Goal: Information Seeking & Learning: Learn about a topic

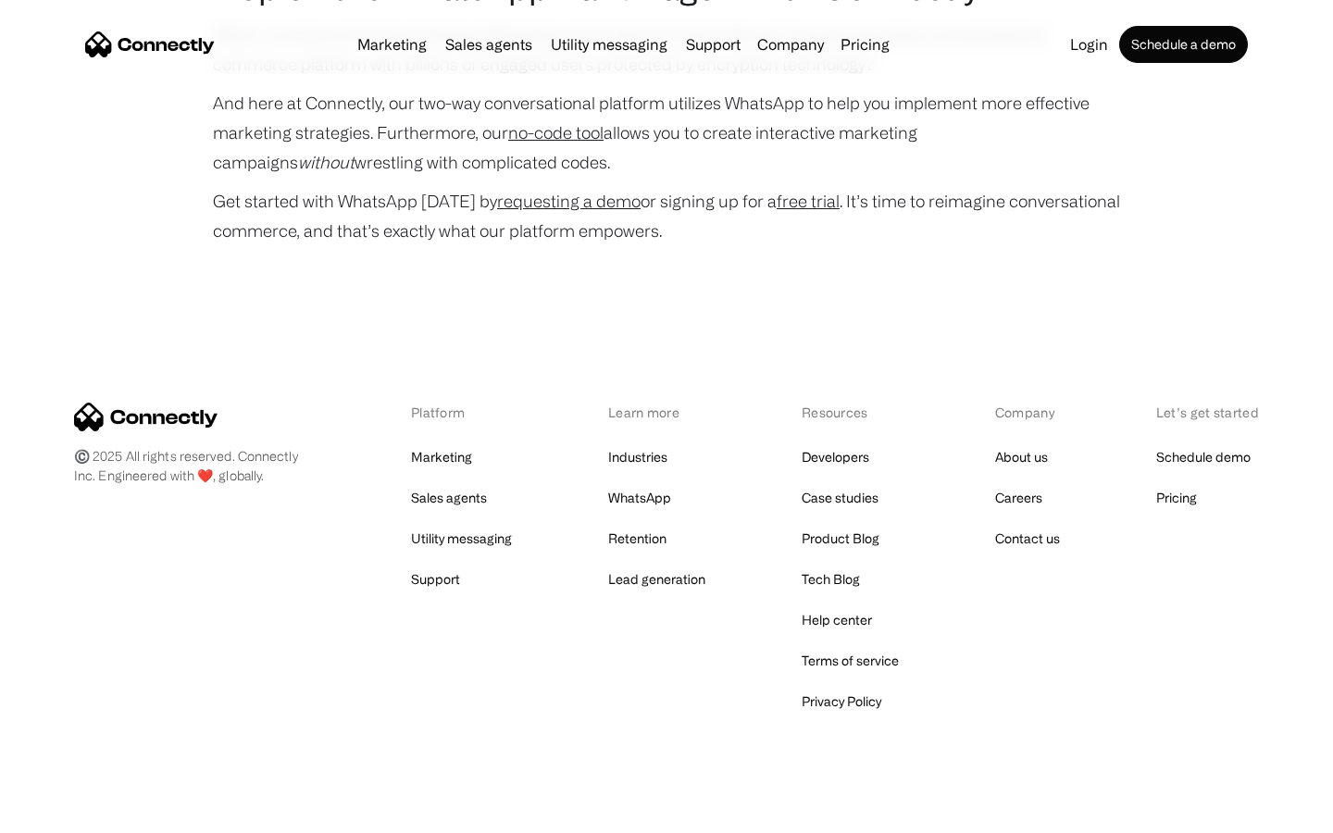
scroll to position [8895, 0]
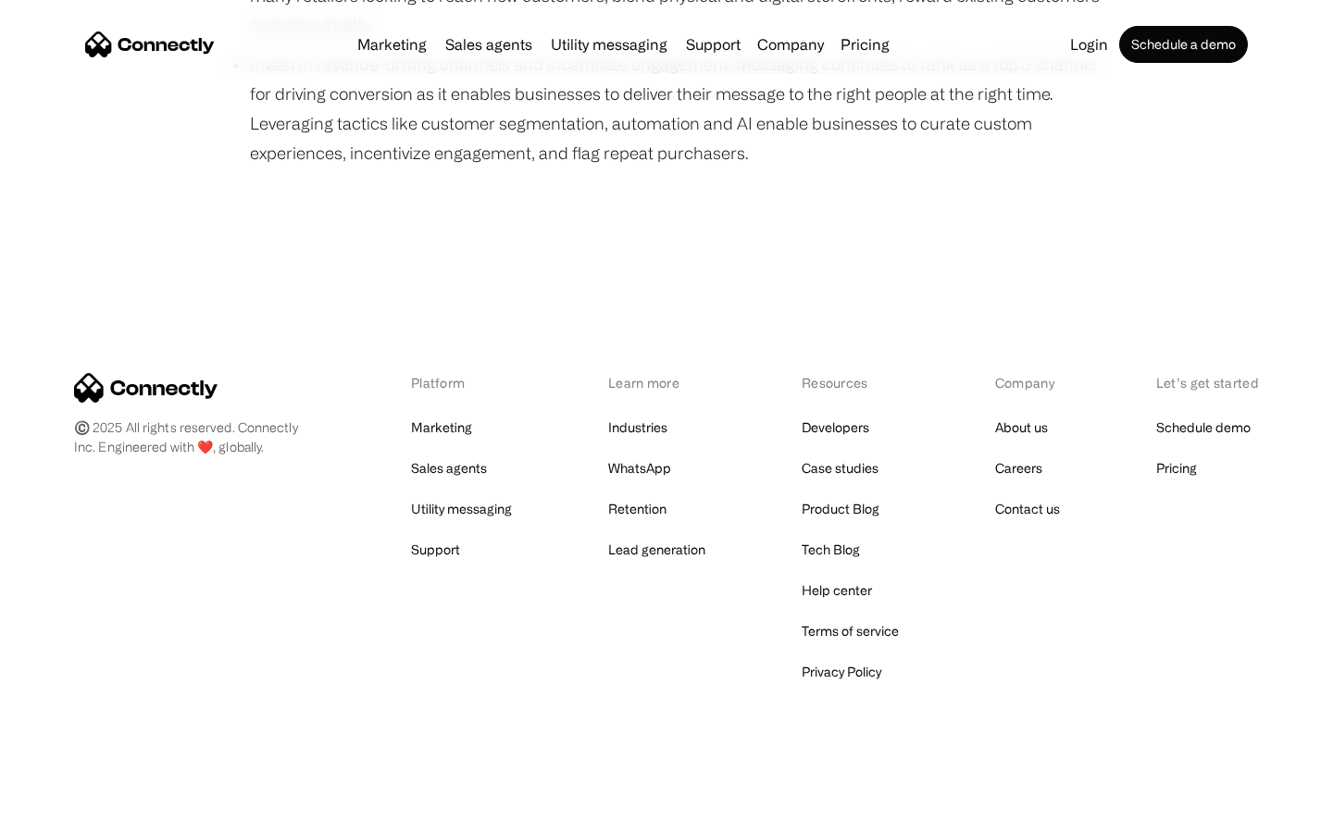
scroll to position [1275, 0]
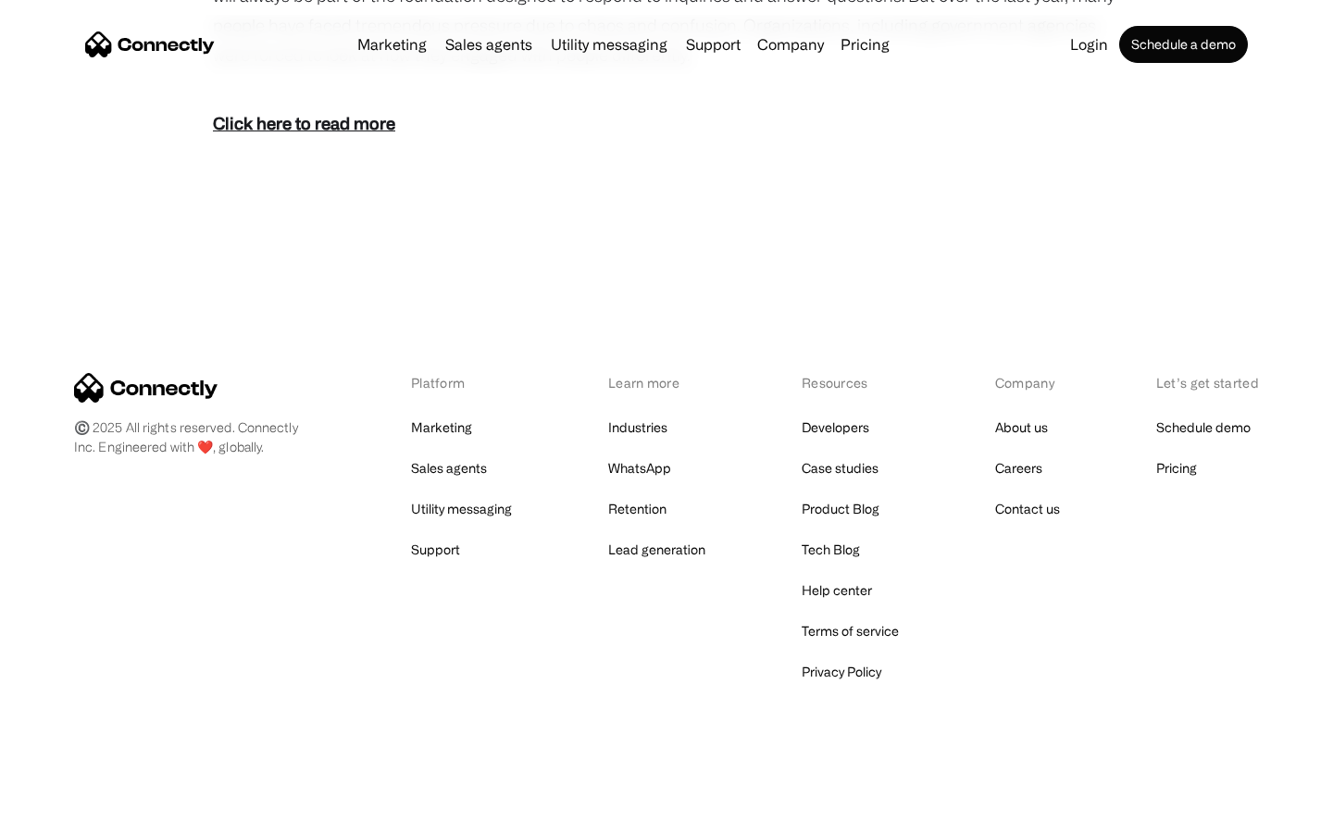
scroll to position [1138, 0]
